Goal: Navigation & Orientation: Understand site structure

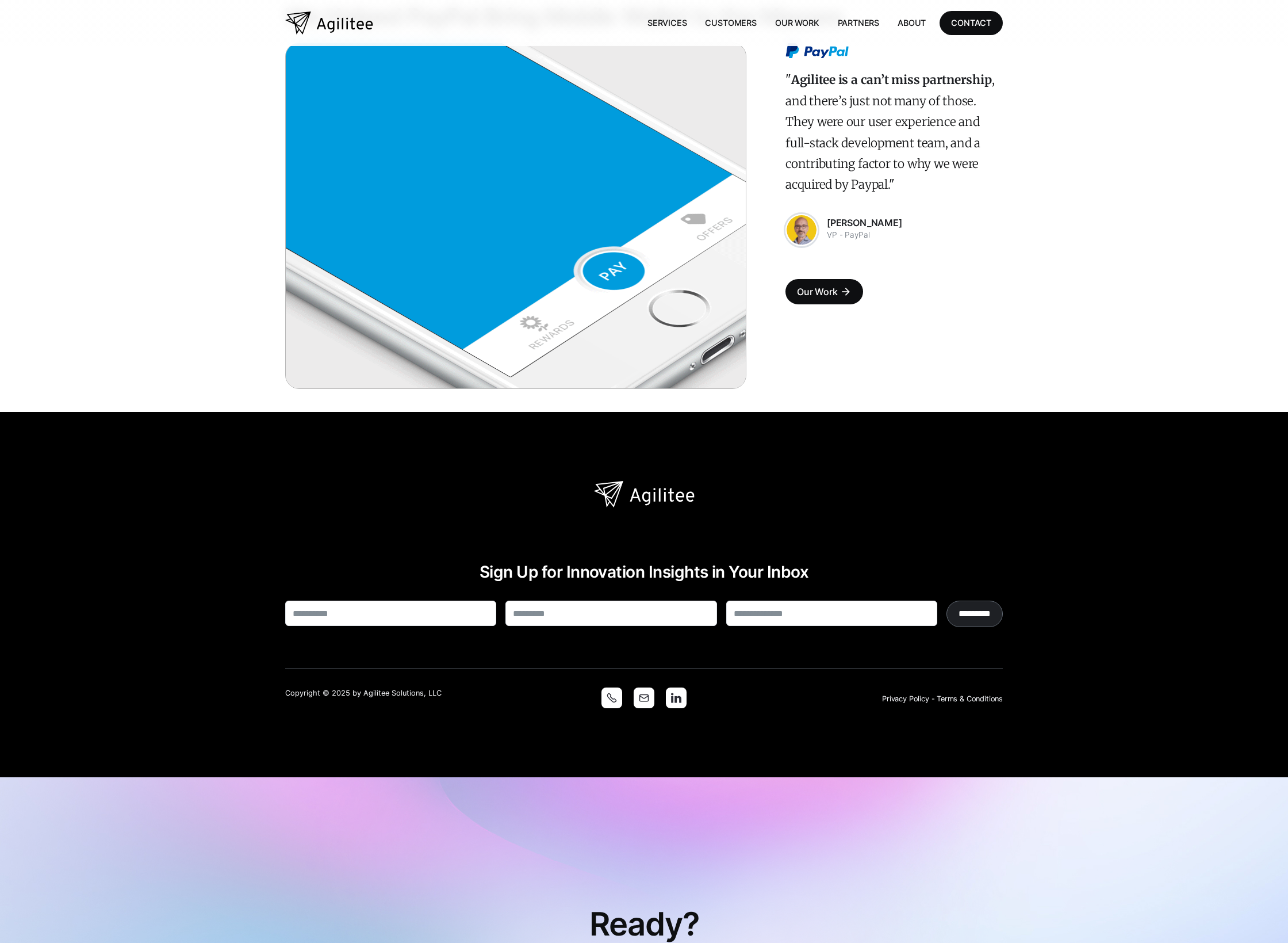
scroll to position [3048, 0]
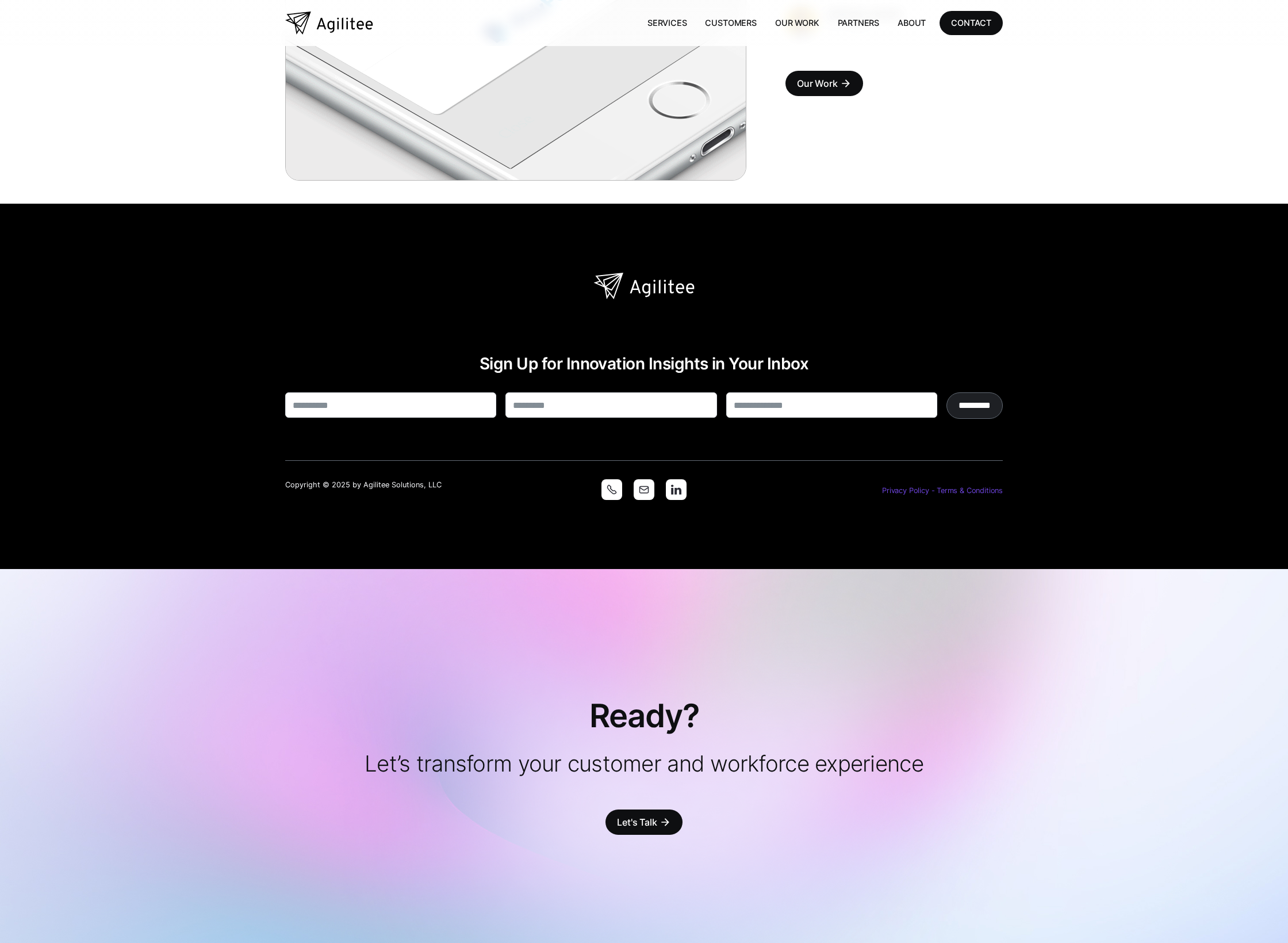
click at [903, 486] on link "Privacy Policy - Terms & Conditions" at bounding box center [942, 490] width 121 height 9
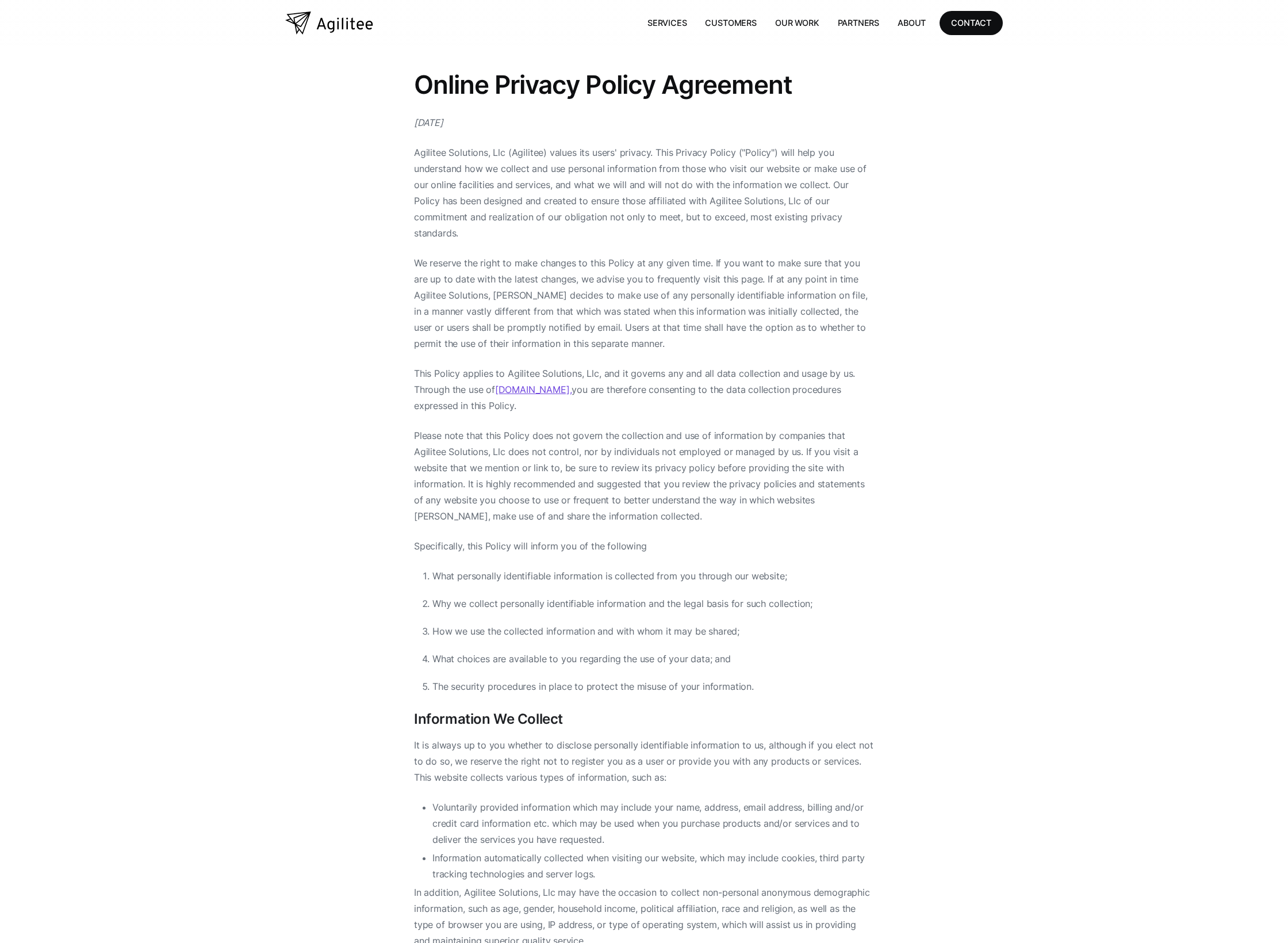
click at [352, 21] on img "home" at bounding box center [329, 23] width 88 height 23
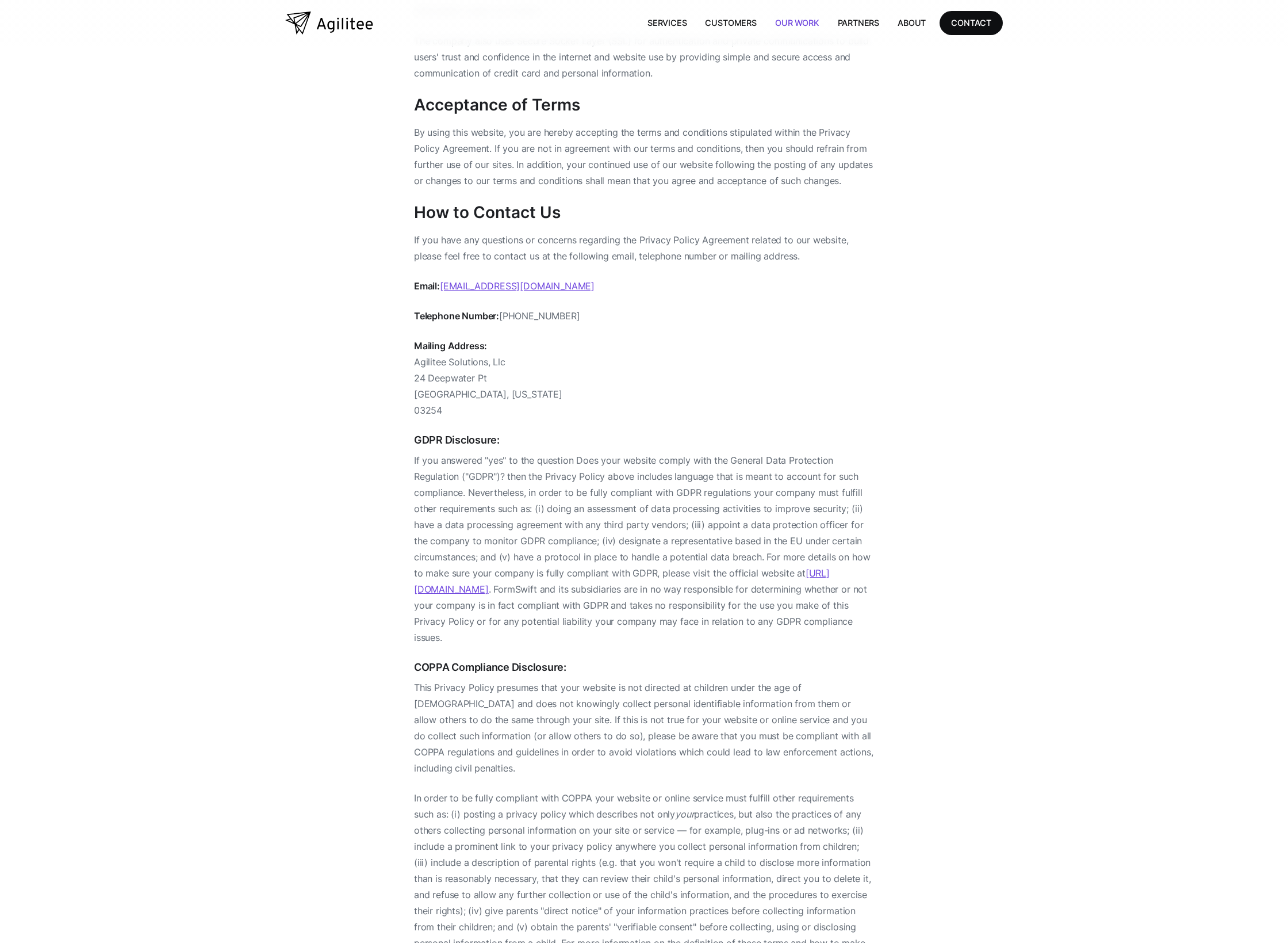
scroll to position [1371, 0]
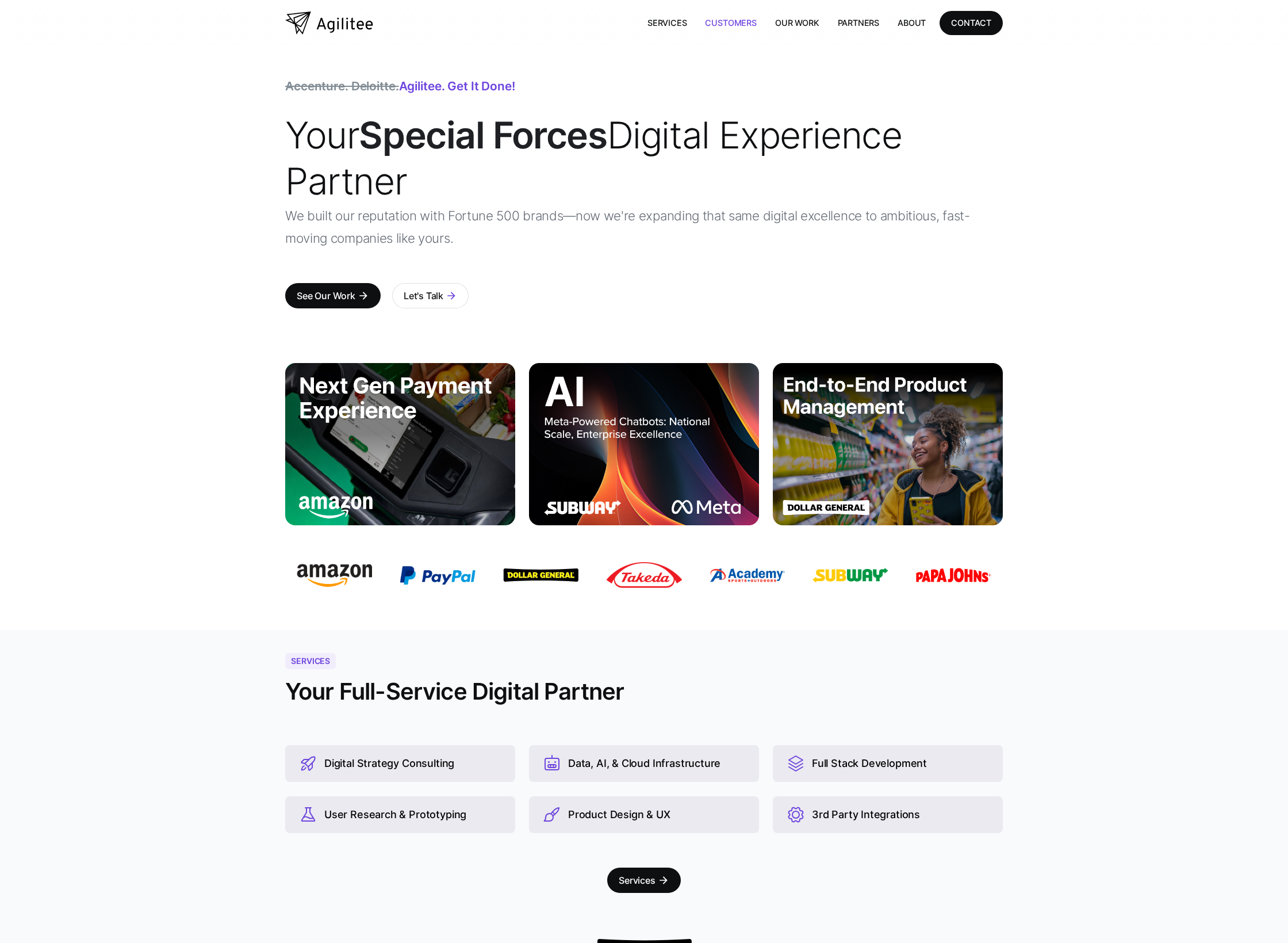
click at [737, 26] on link "Customers" at bounding box center [730, 23] width 70 height 24
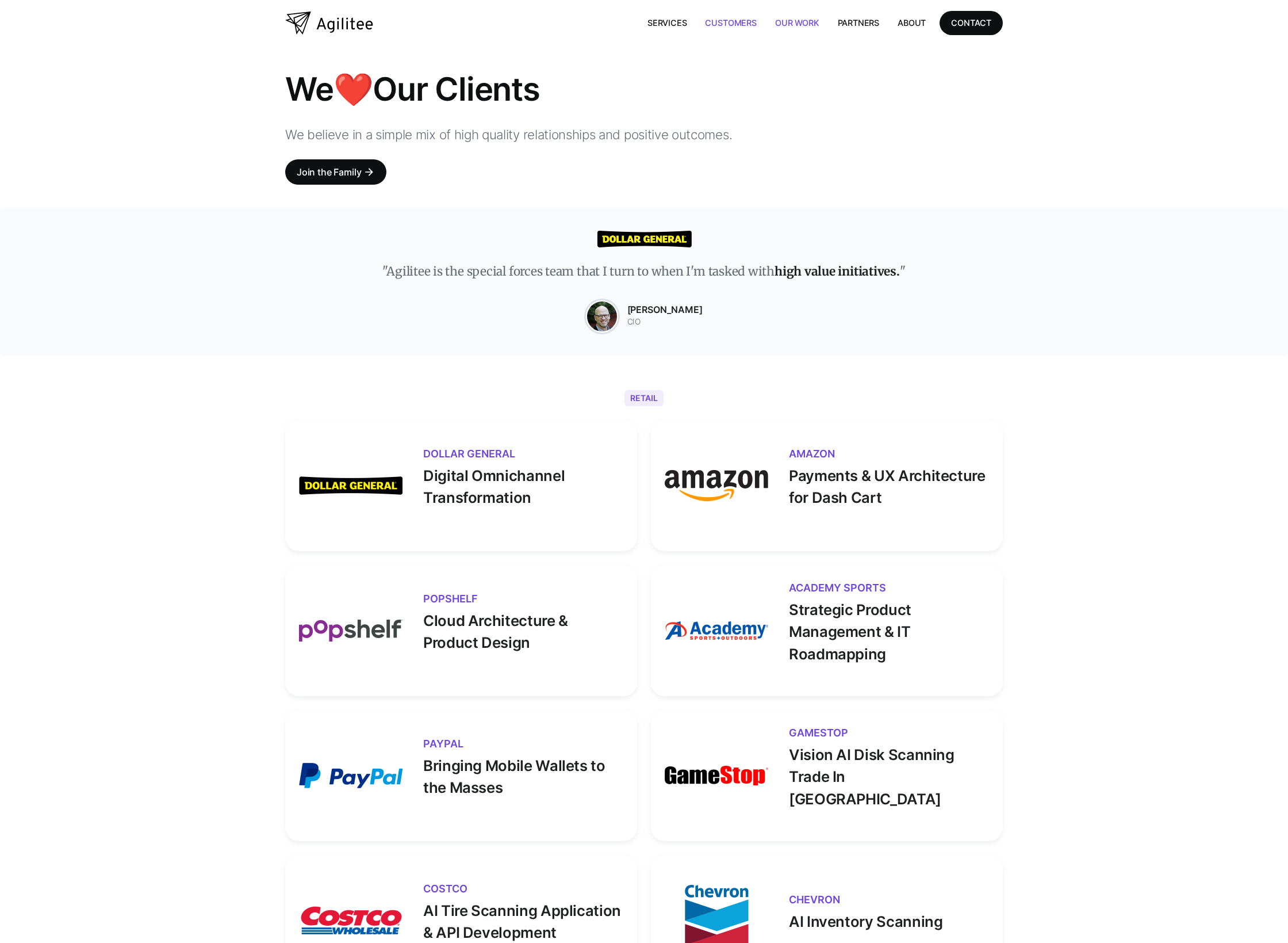
click at [781, 27] on link "Our Work" at bounding box center [797, 23] width 63 height 24
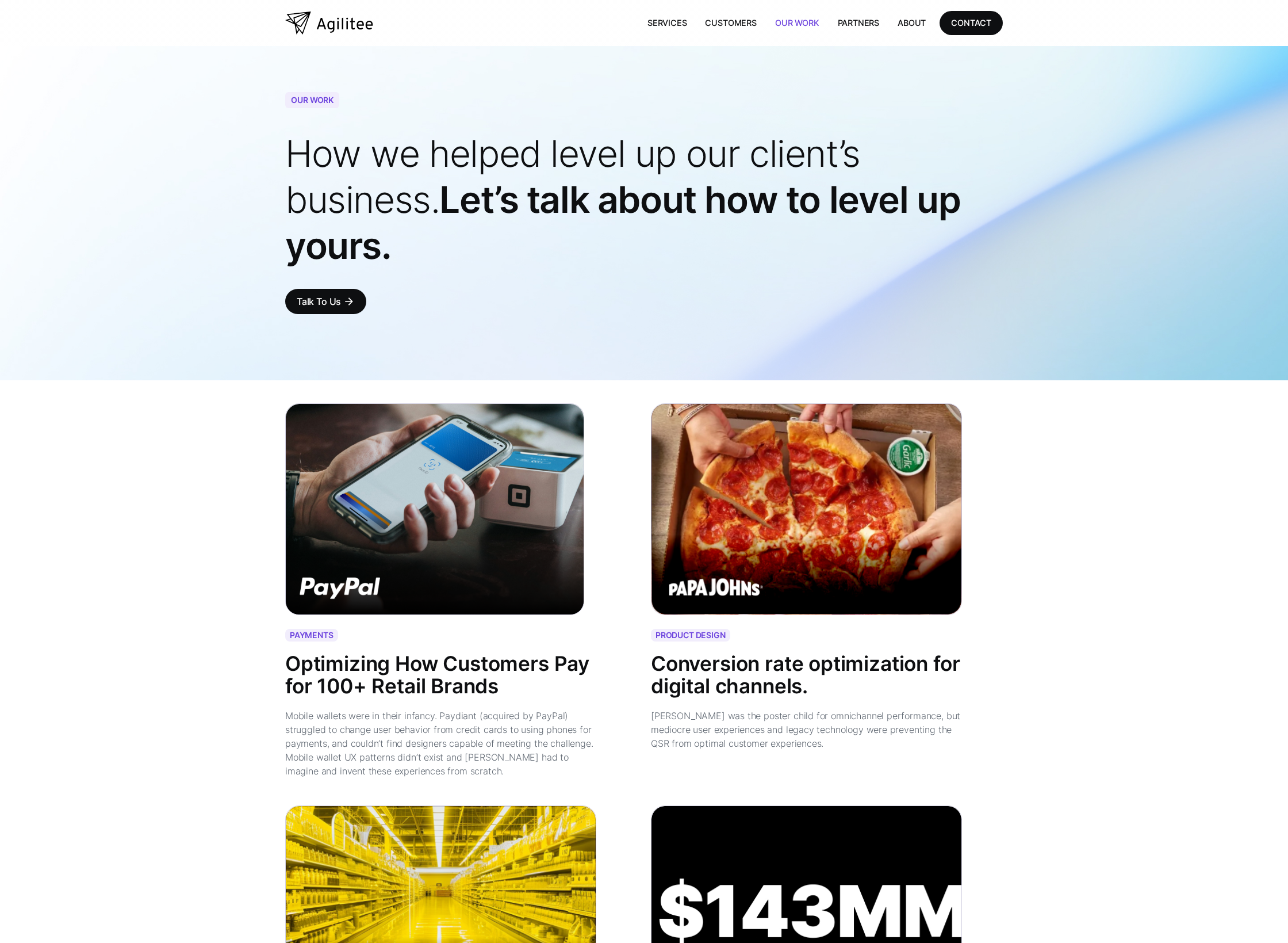
click at [325, 27] on img "home" at bounding box center [329, 23] width 88 height 23
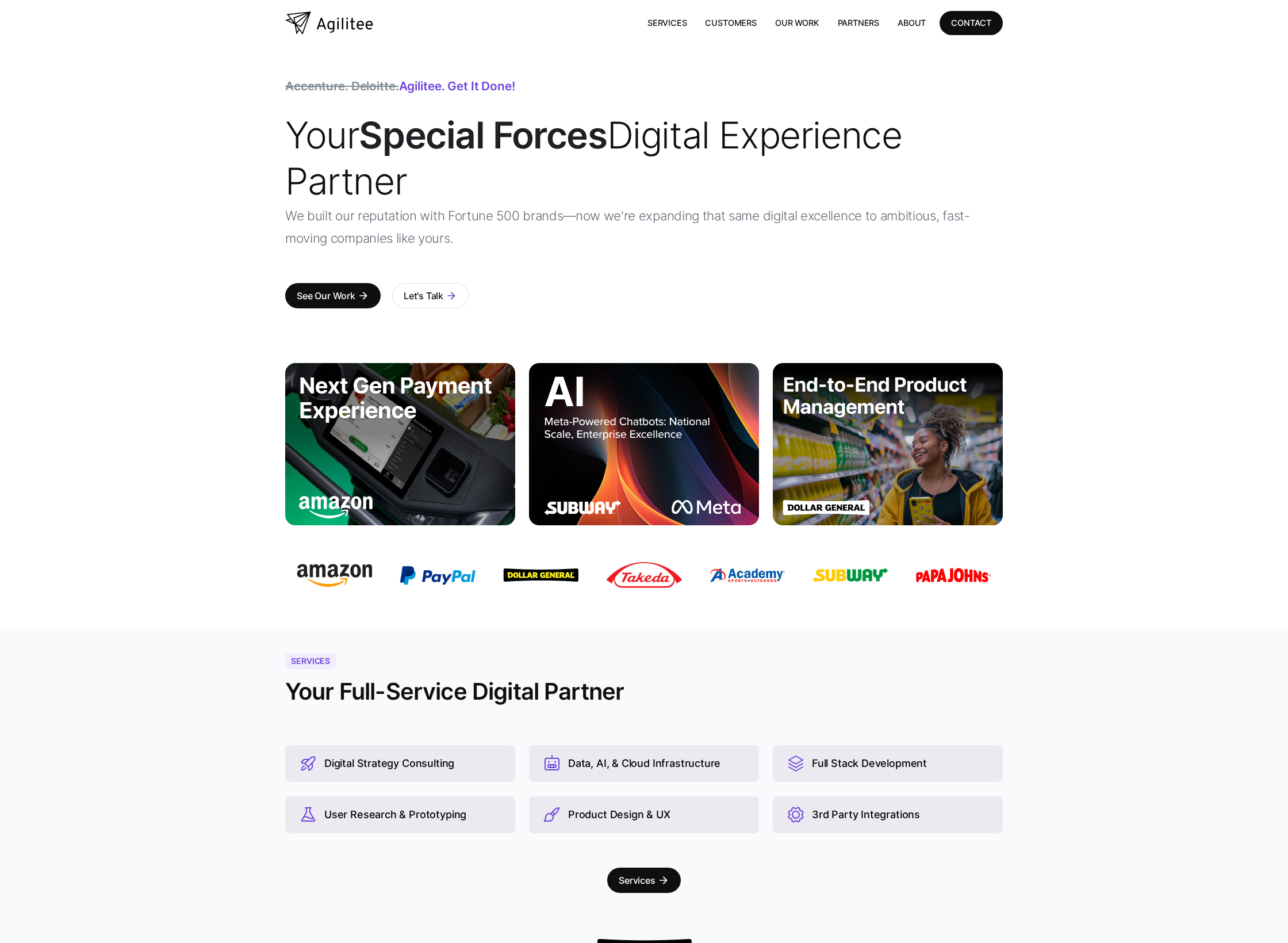
click at [770, 573] on img at bounding box center [748, 575] width 75 height 14
drag, startPoint x: 773, startPoint y: 578, endPoint x: 1181, endPoint y: 2, distance: 705.9
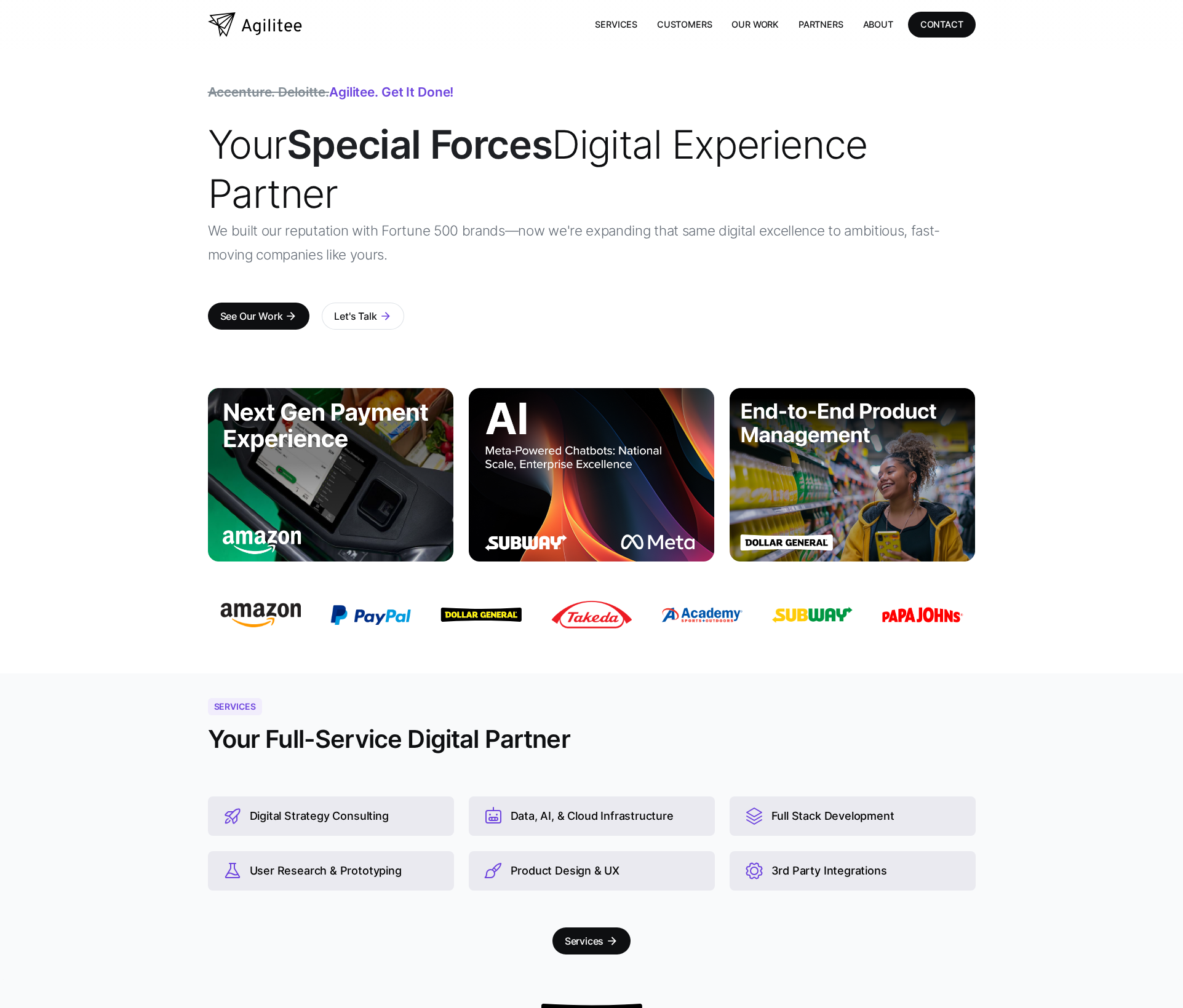
click at [227, 25] on img "home" at bounding box center [254, 25] width 94 height 25
click at [701, 619] on img at bounding box center [701, 614] width 80 height 15
click at [672, 25] on link "Customers" at bounding box center [684, 24] width 75 height 26
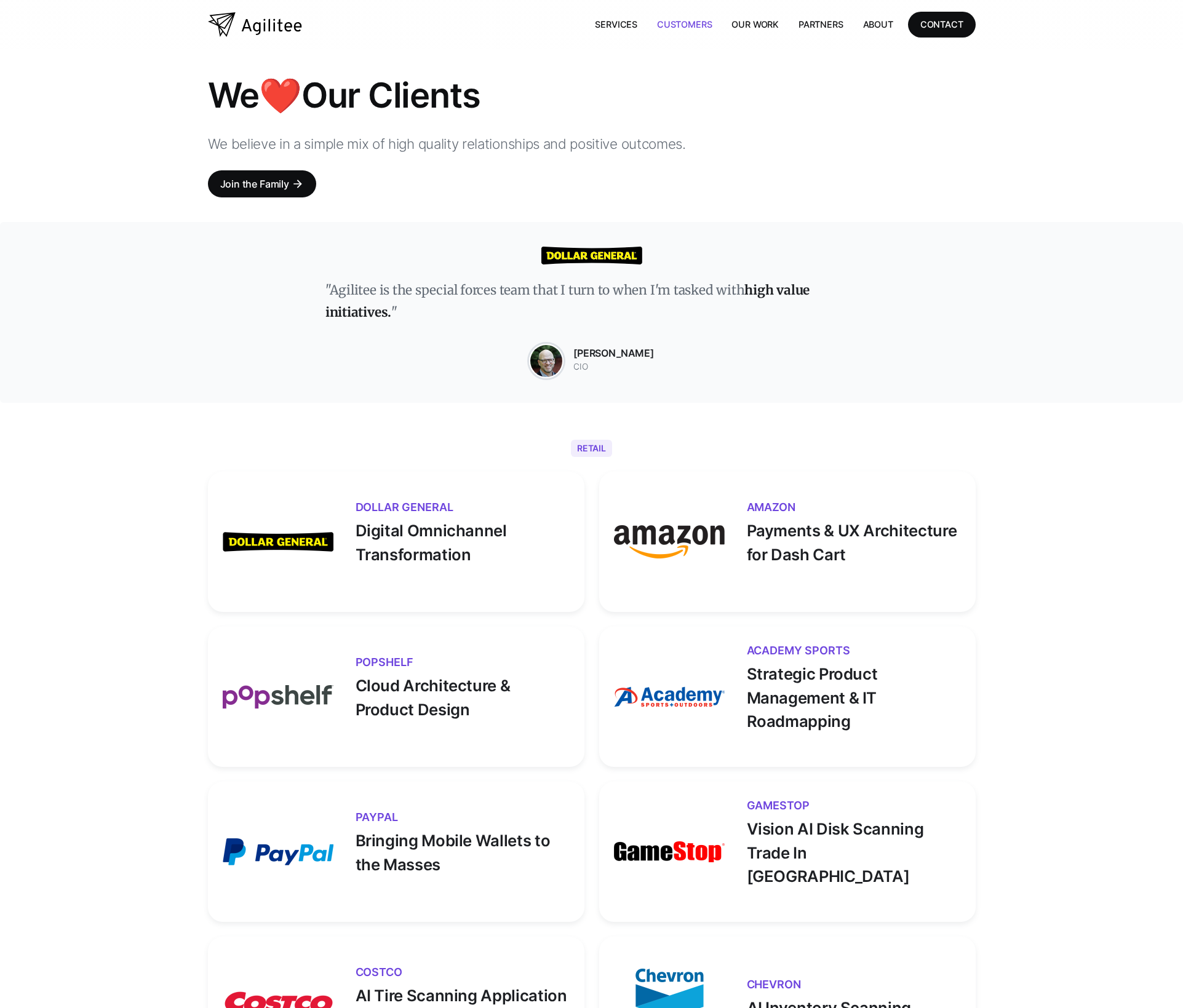
click at [245, 429] on div "Retail" at bounding box center [591, 449] width 767 height 45
click at [268, 19] on img "home" at bounding box center [254, 25] width 94 height 25
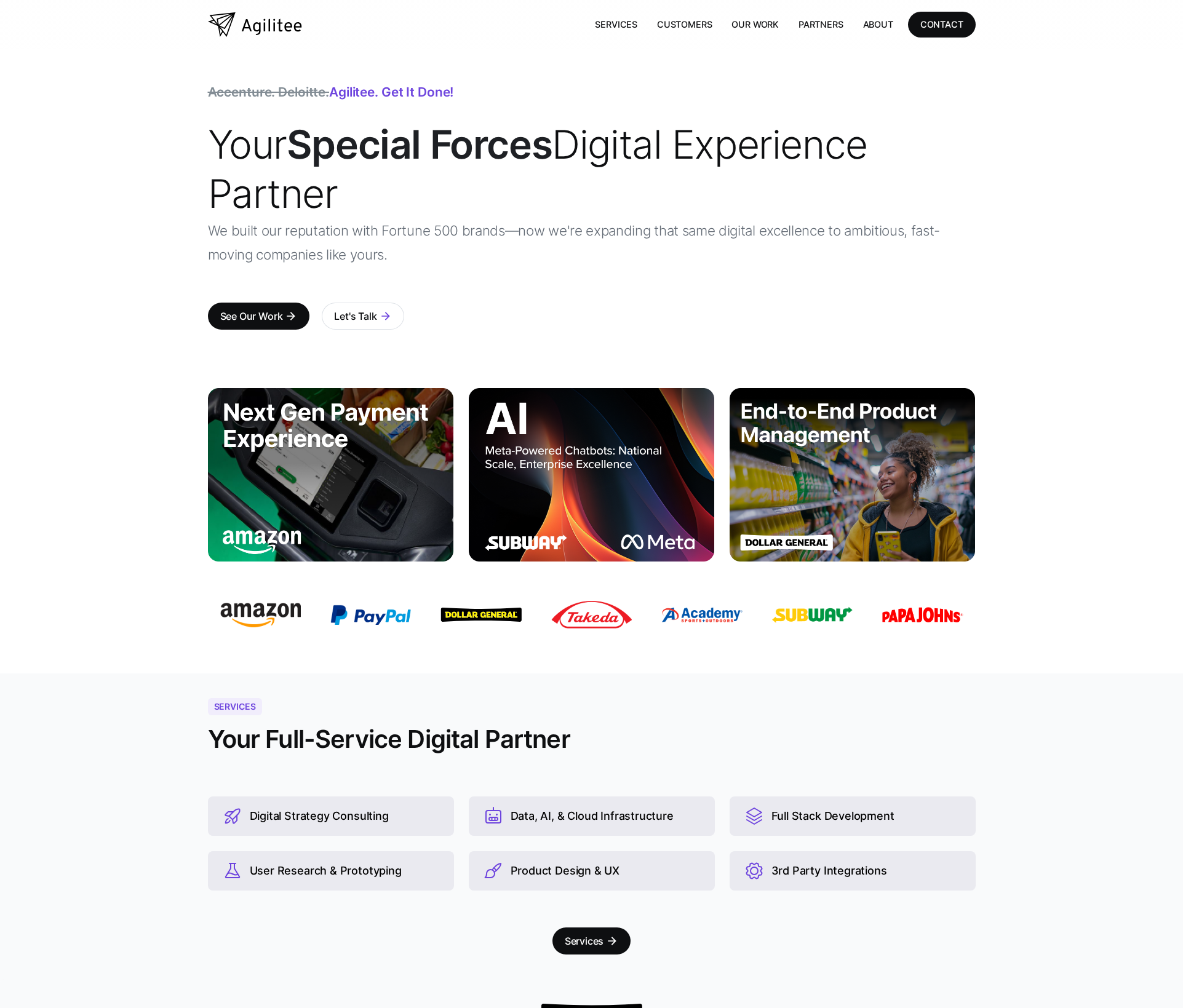
click at [247, 24] on img "home" at bounding box center [254, 25] width 94 height 25
click at [688, 21] on link "Customers" at bounding box center [684, 24] width 75 height 26
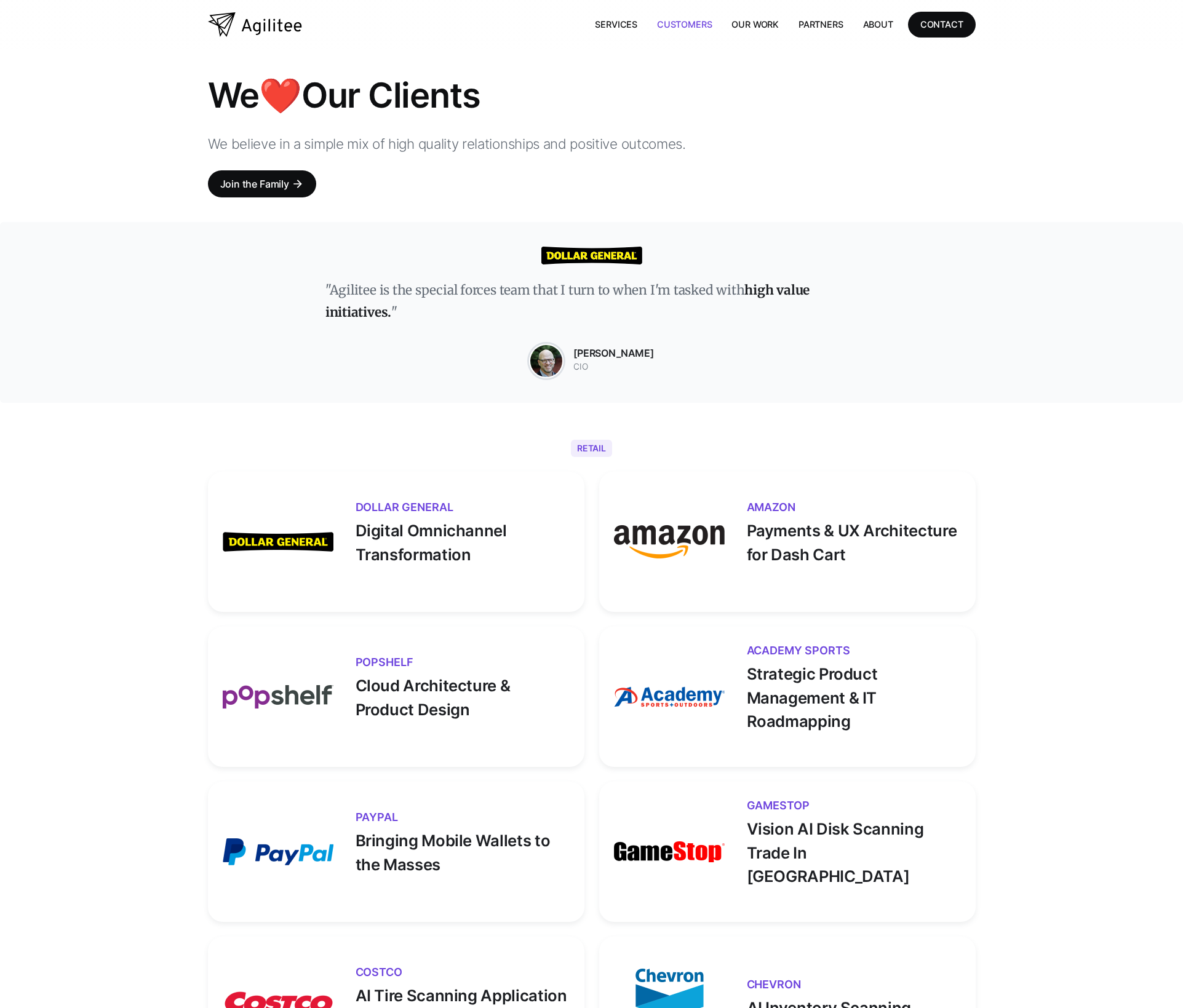
click at [281, 29] on img "home" at bounding box center [254, 25] width 94 height 25
